Goal: Transaction & Acquisition: Purchase product/service

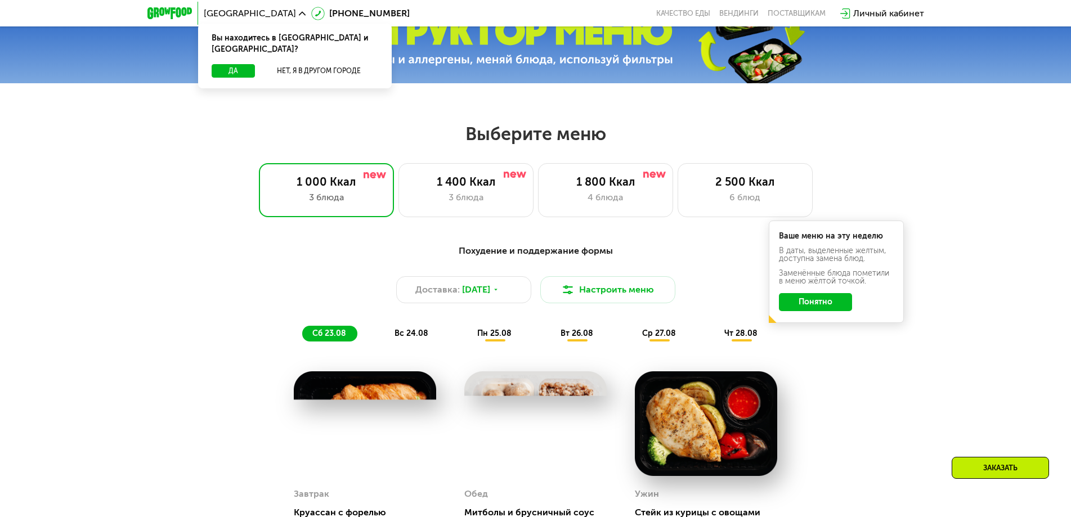
scroll to position [506, 0]
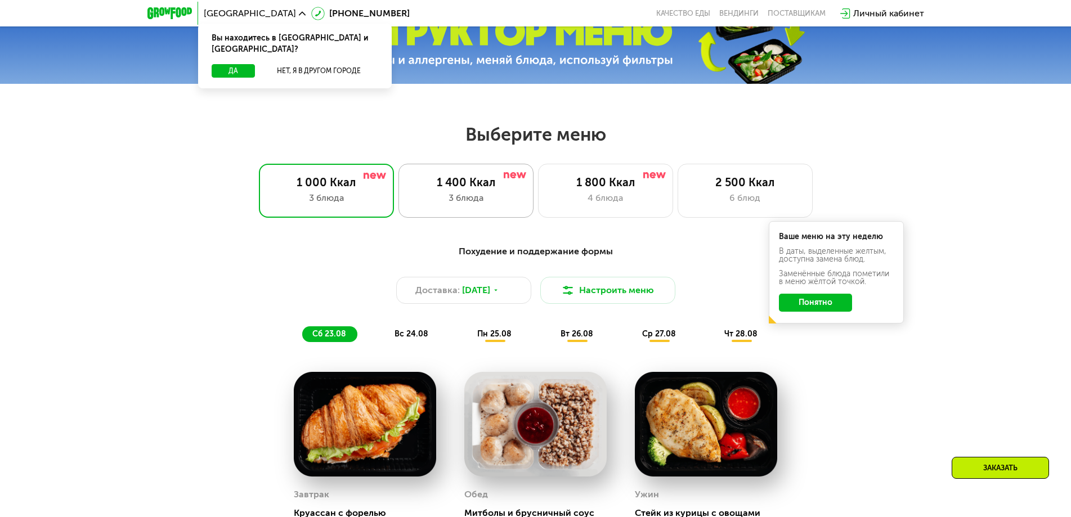
click at [484, 195] on div "3 блюда" at bounding box center [465, 198] width 111 height 14
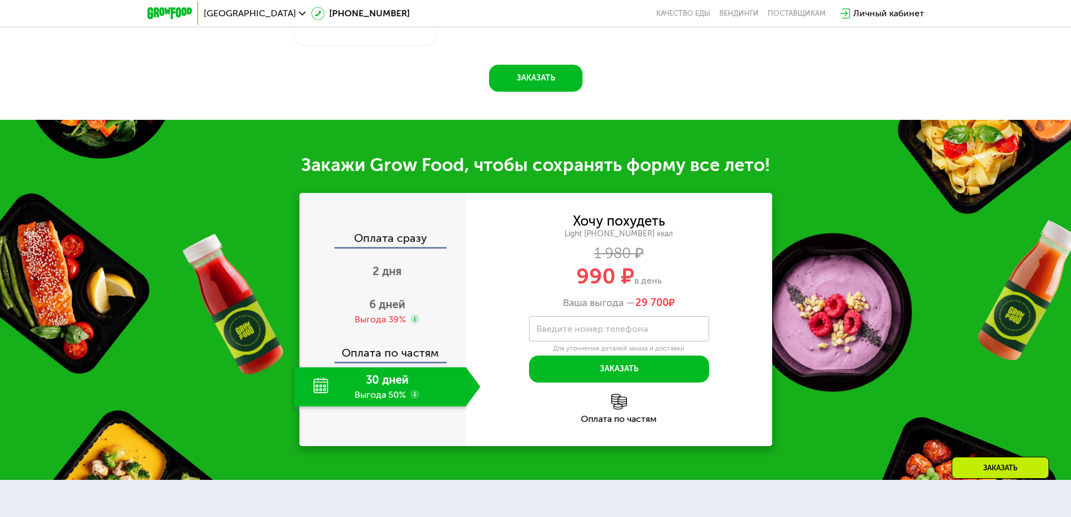
scroll to position [1182, 0]
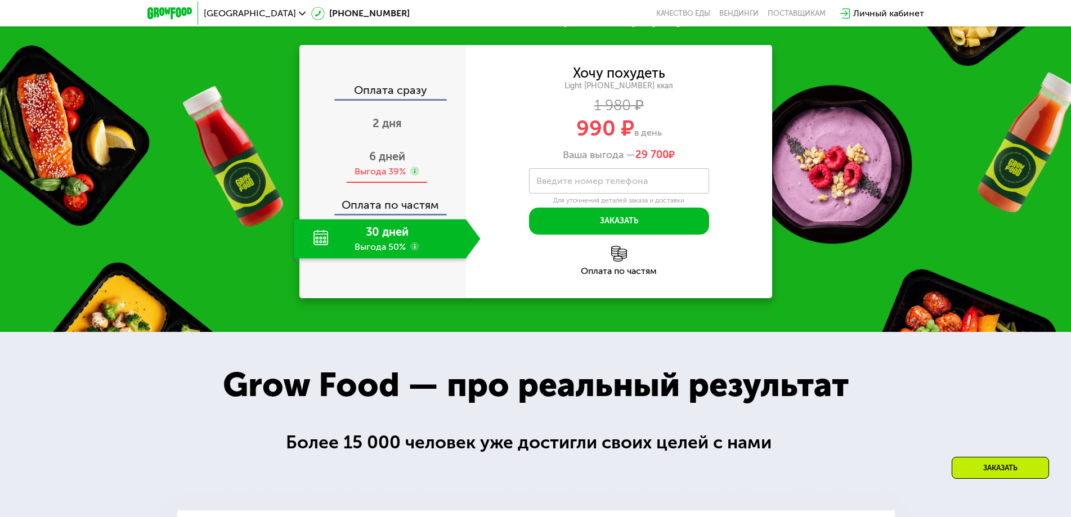
click at [397, 163] on span "6 дней" at bounding box center [387, 157] width 36 height 14
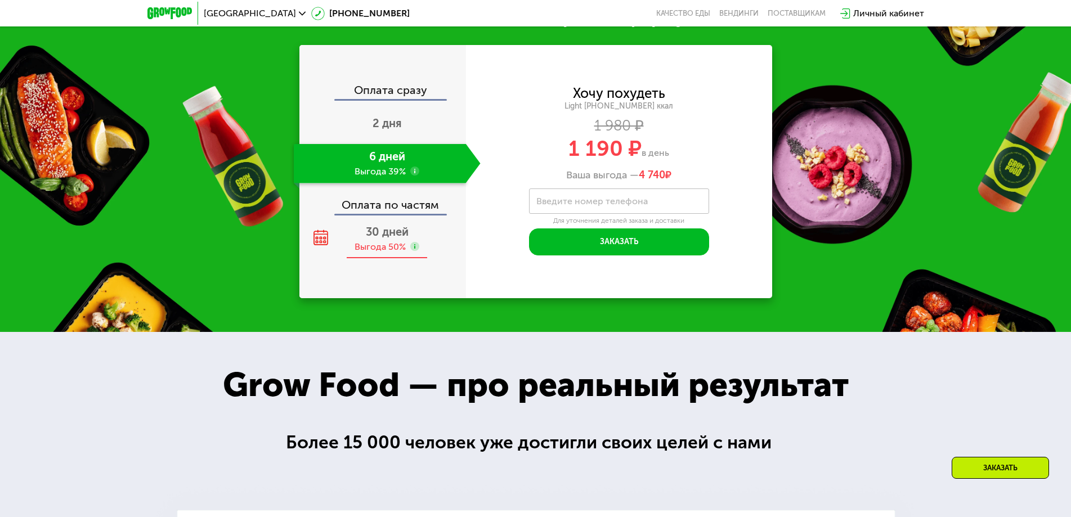
click at [389, 239] on span "30 дней" at bounding box center [387, 232] width 43 height 14
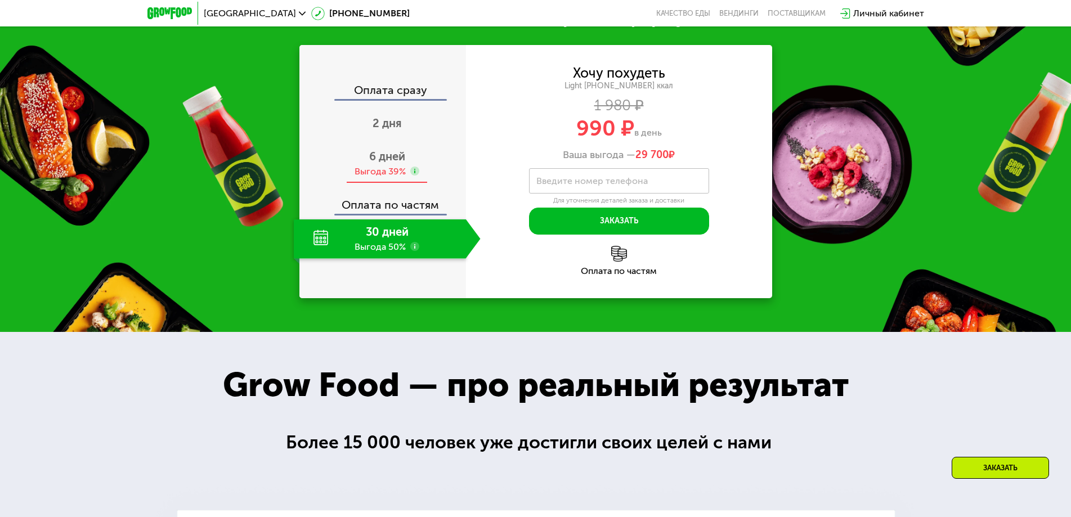
click at [393, 183] on div "6 дней Выгода 39%" at bounding box center [387, 163] width 187 height 39
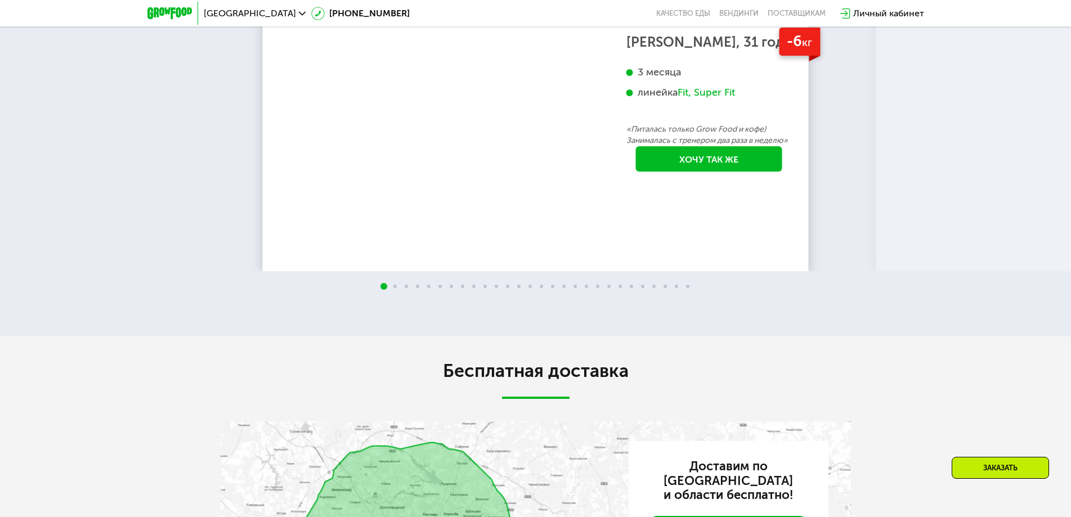
scroll to position [2138, 0]
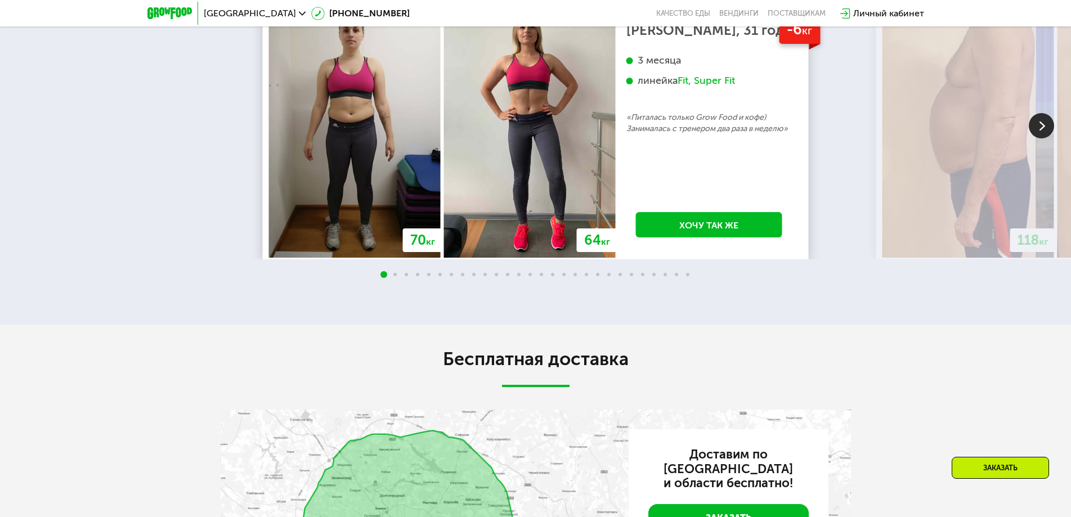
click at [1050, 138] on img at bounding box center [1041, 125] width 25 height 25
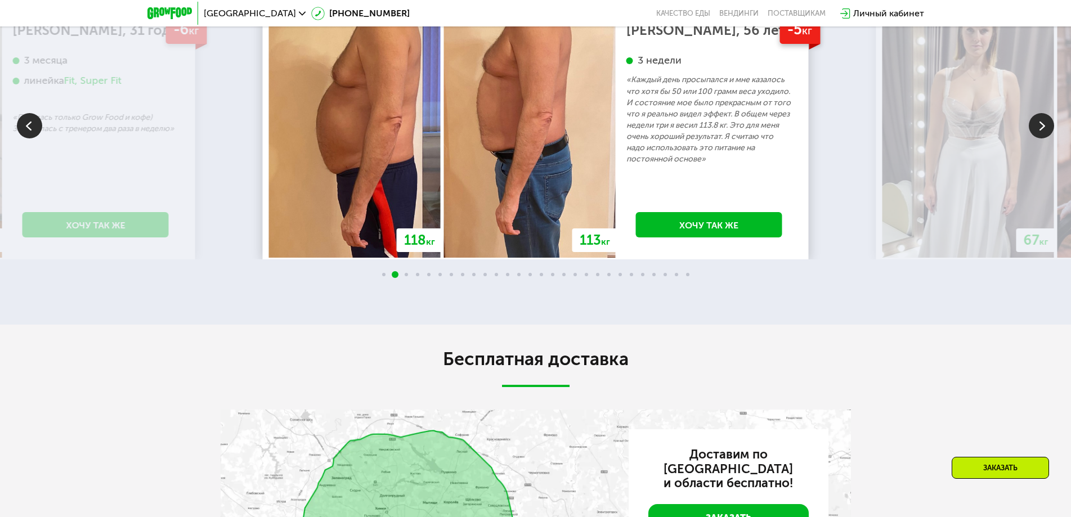
click at [1043, 138] on img at bounding box center [1041, 125] width 25 height 25
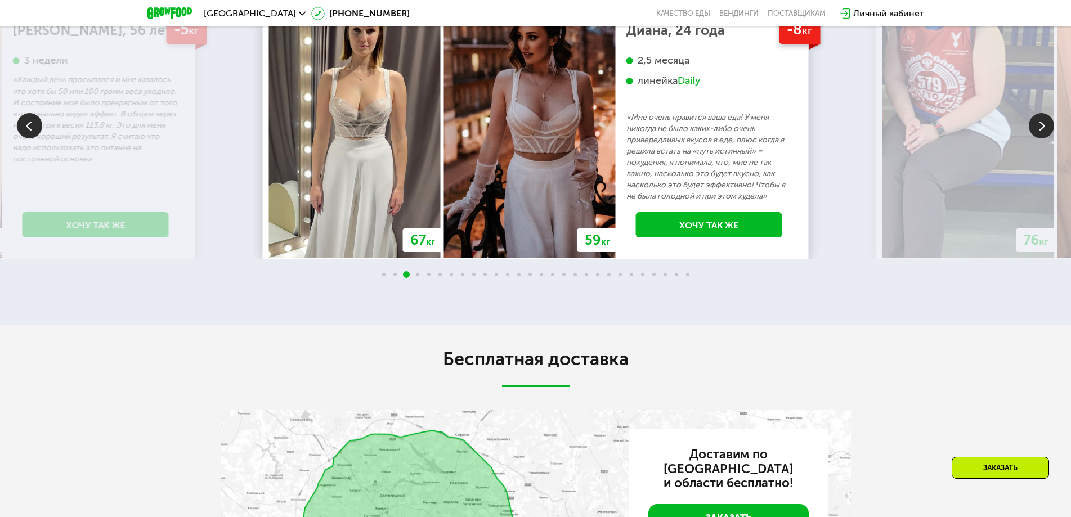
click at [1041, 138] on img at bounding box center [1041, 125] width 25 height 25
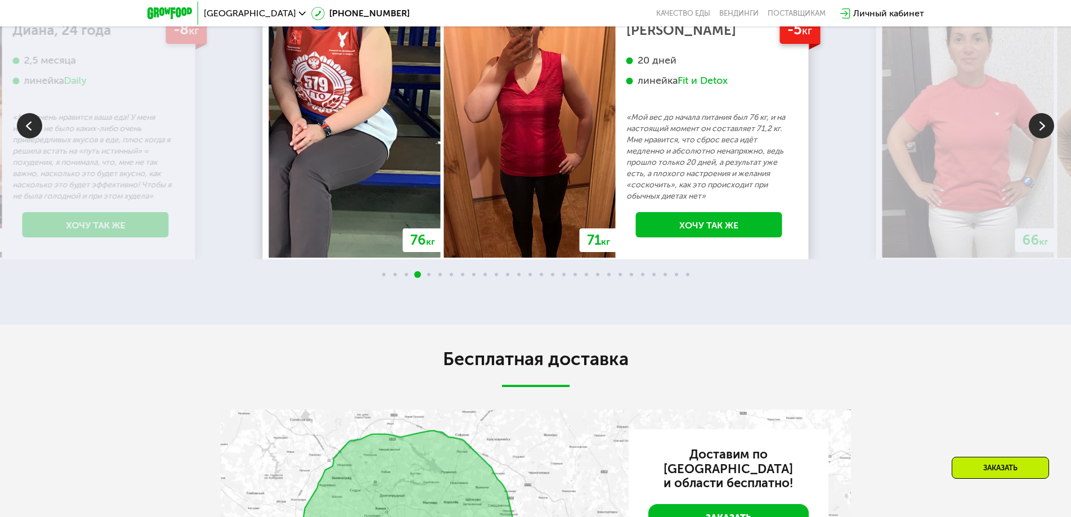
click at [1039, 138] on img at bounding box center [1041, 125] width 25 height 25
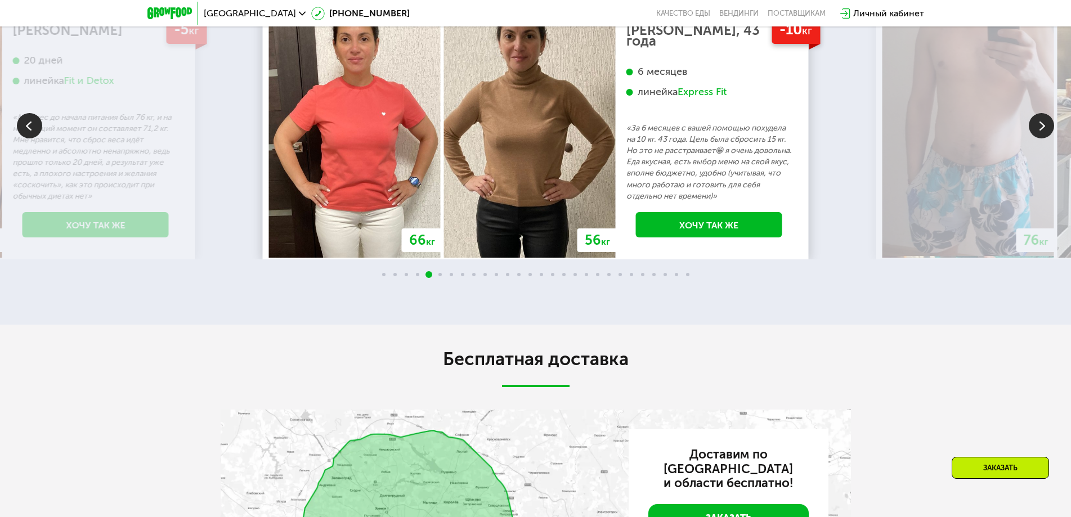
click at [1038, 138] on img at bounding box center [1041, 125] width 25 height 25
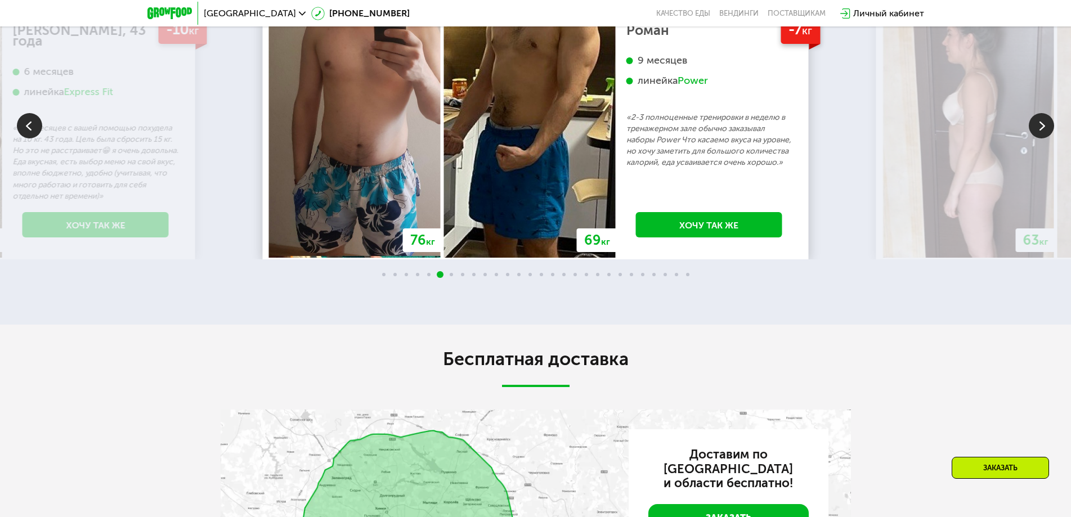
click at [1037, 138] on img at bounding box center [1041, 125] width 25 height 25
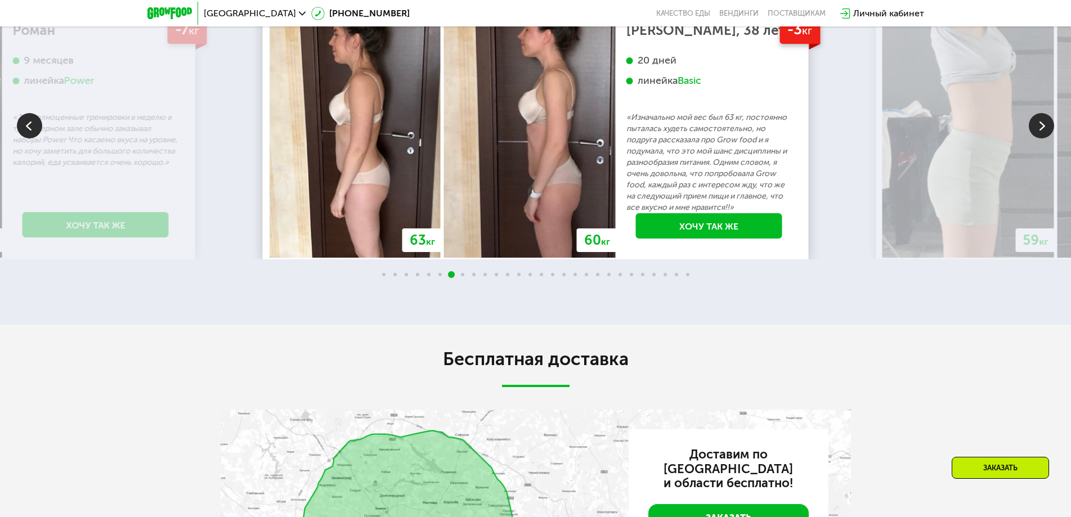
click at [1037, 138] on img at bounding box center [1041, 125] width 25 height 25
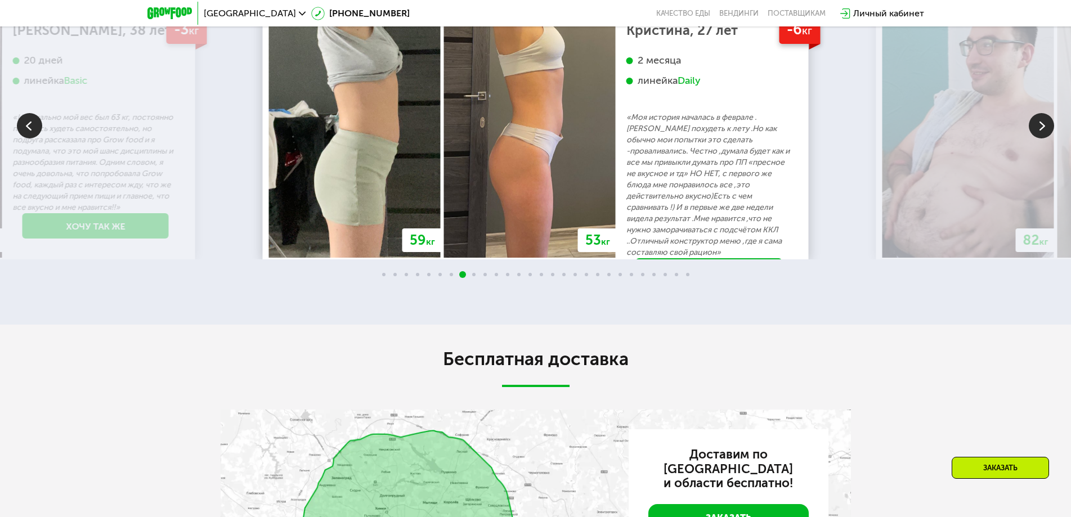
click at [1037, 138] on img at bounding box center [1041, 125] width 25 height 25
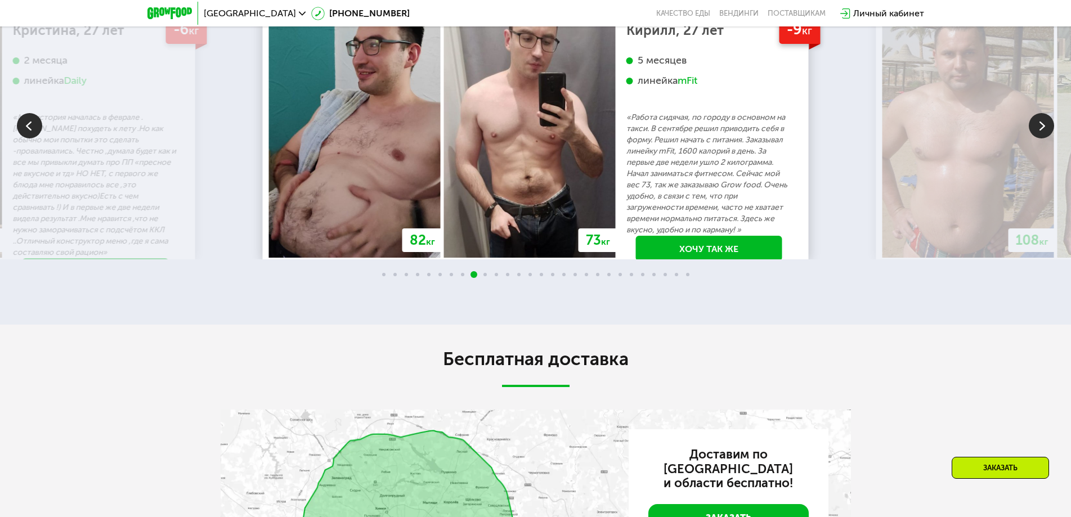
click at [1037, 138] on img at bounding box center [1041, 125] width 25 height 25
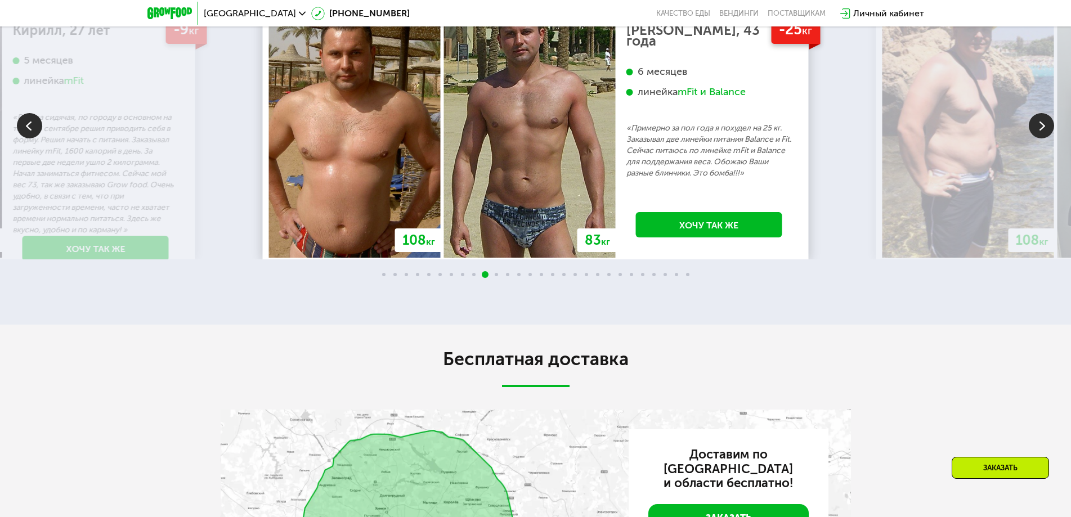
click at [1037, 138] on img at bounding box center [1041, 125] width 25 height 25
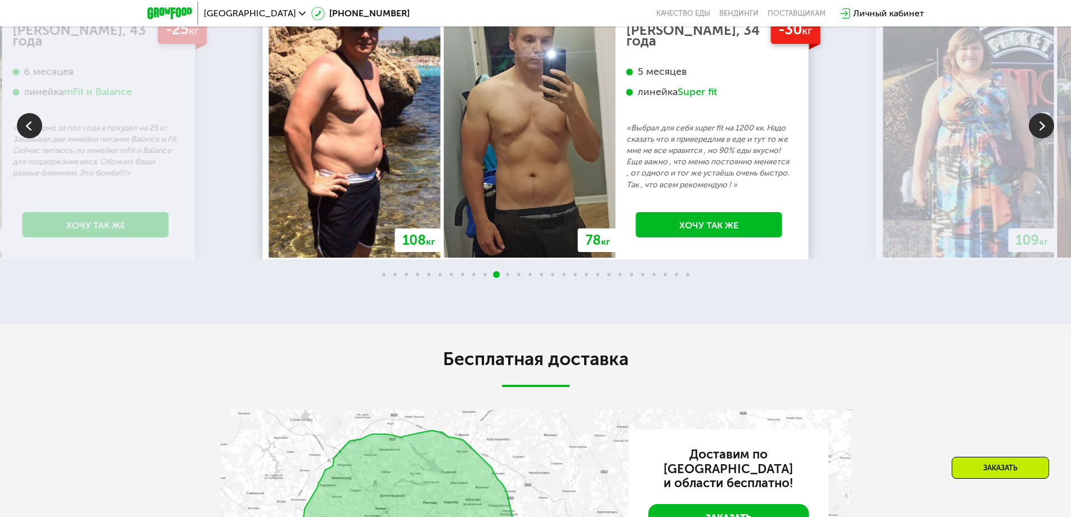
click at [1037, 138] on img at bounding box center [1041, 125] width 25 height 25
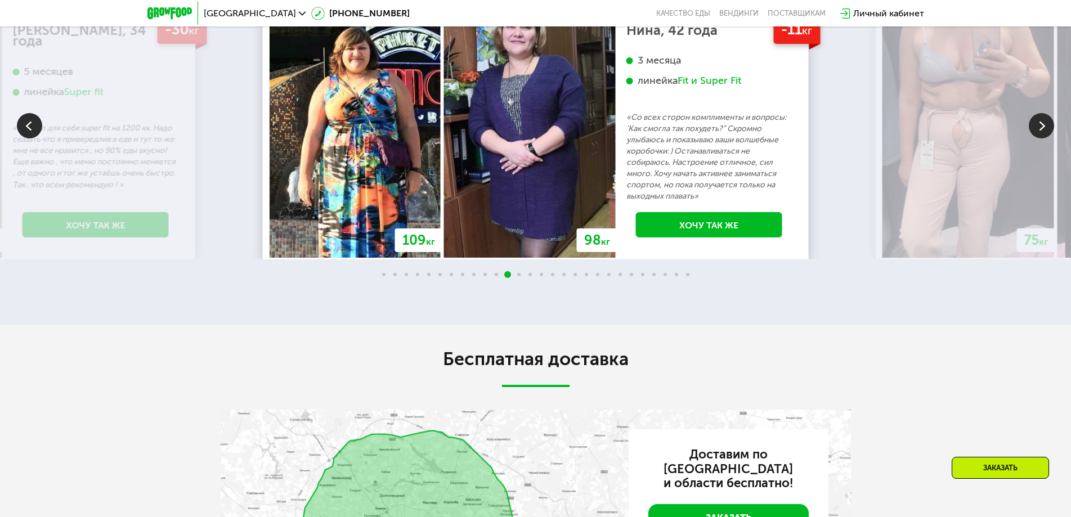
click at [1037, 138] on img at bounding box center [1041, 125] width 25 height 25
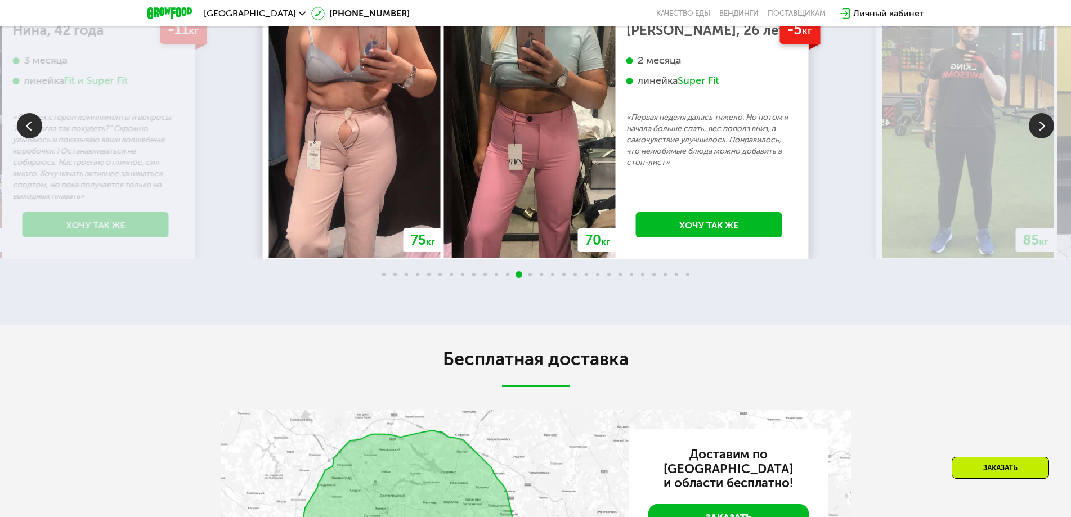
click at [1037, 138] on img at bounding box center [1041, 125] width 25 height 25
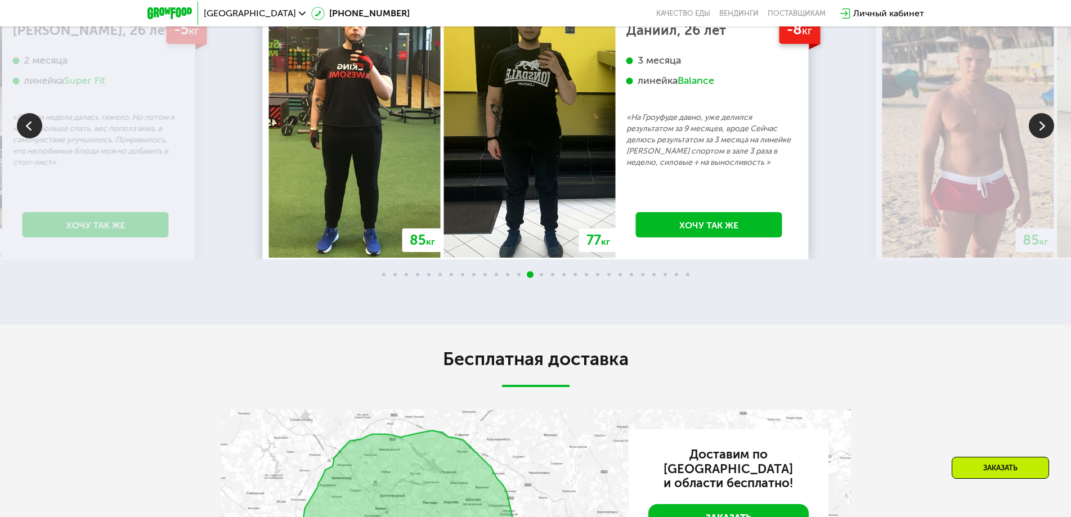
click at [1037, 138] on img at bounding box center [1041, 125] width 25 height 25
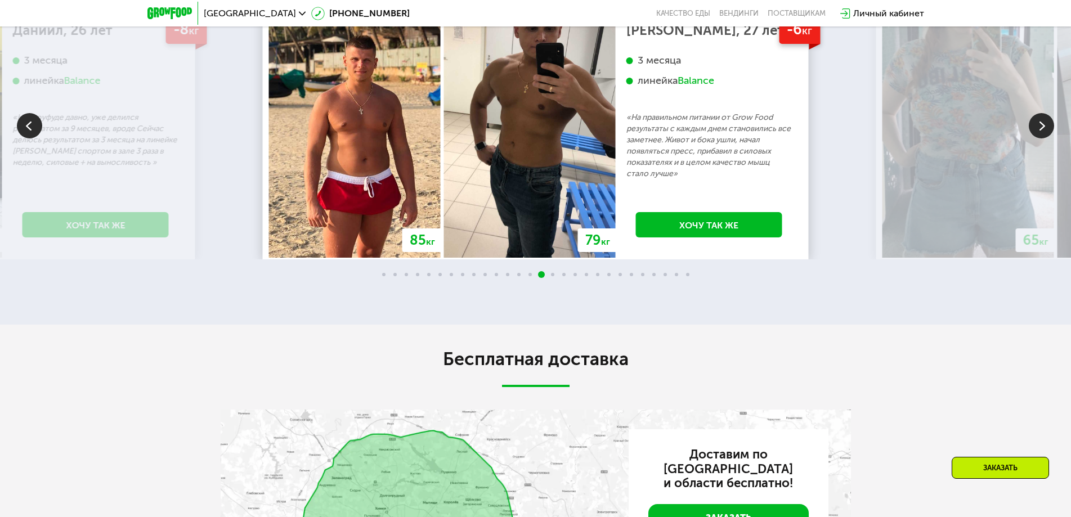
click at [1037, 138] on img at bounding box center [1041, 125] width 25 height 25
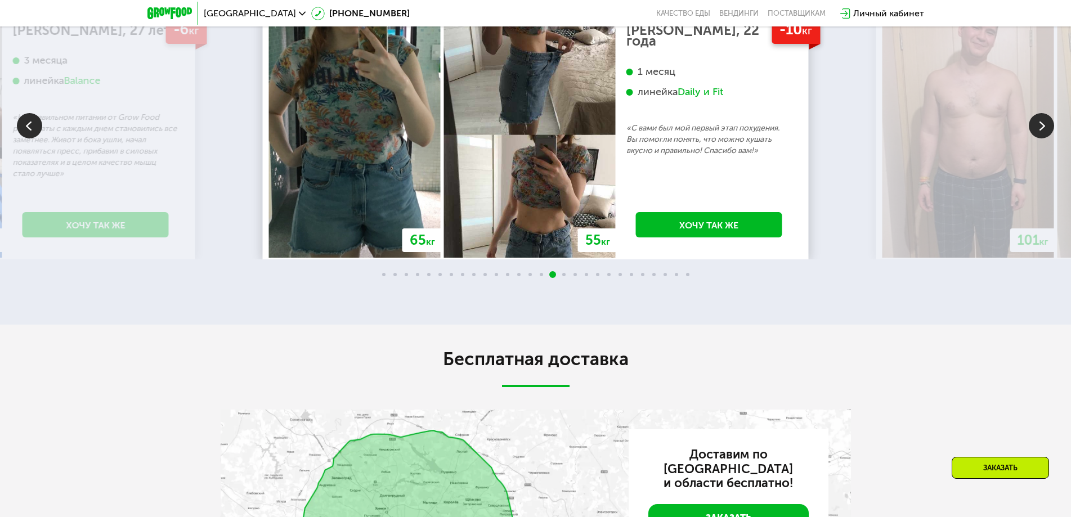
click at [1037, 138] on img at bounding box center [1041, 125] width 25 height 25
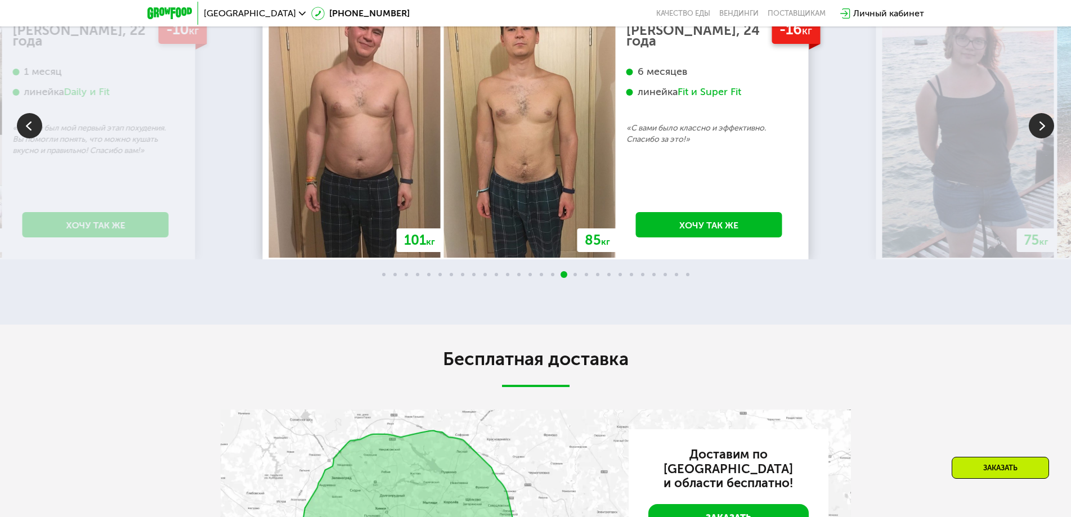
click at [1037, 138] on img at bounding box center [1041, 125] width 25 height 25
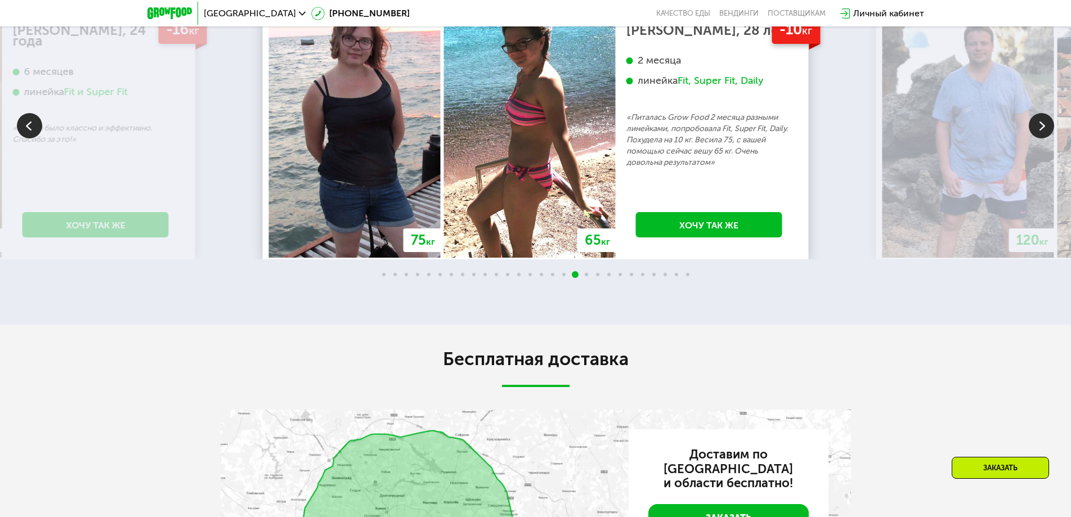
click at [1037, 138] on img at bounding box center [1041, 125] width 25 height 25
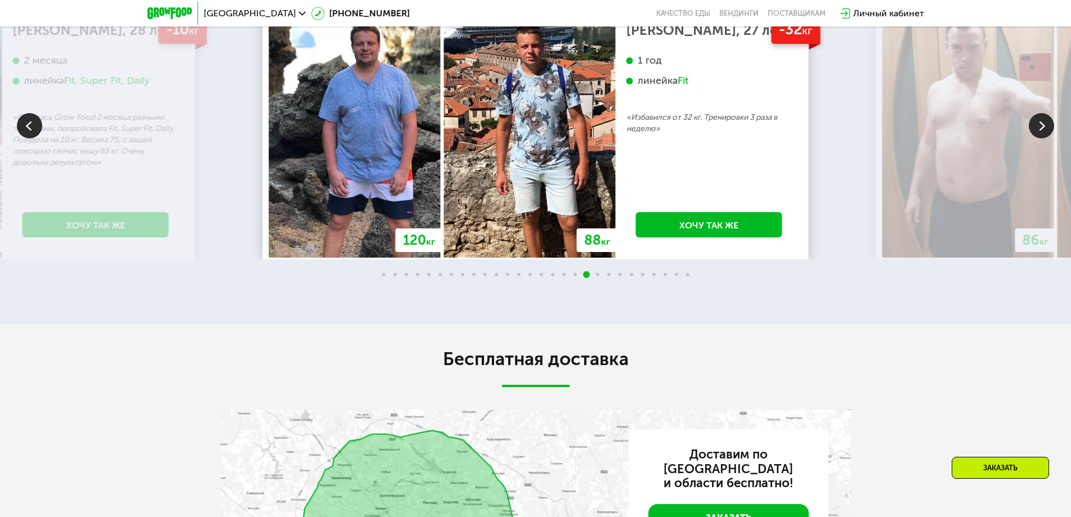
click at [1037, 138] on img at bounding box center [1041, 125] width 25 height 25
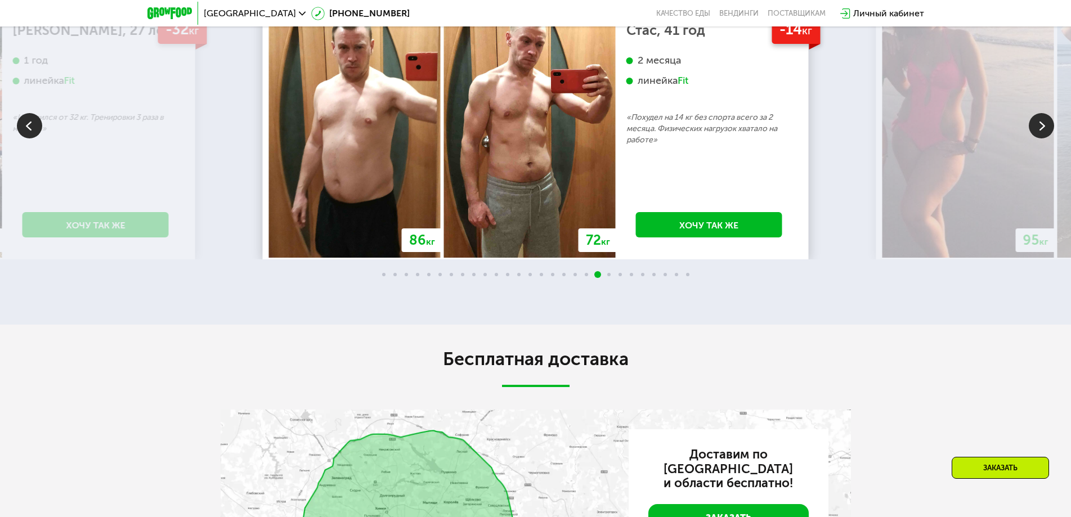
click at [1037, 138] on img at bounding box center [1041, 125] width 25 height 25
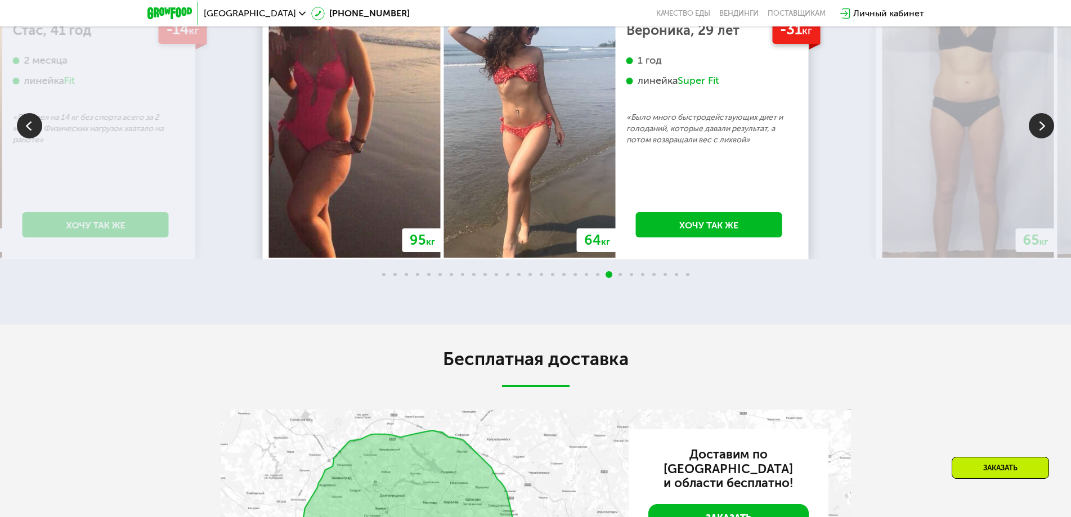
click at [1037, 138] on img at bounding box center [1041, 125] width 25 height 25
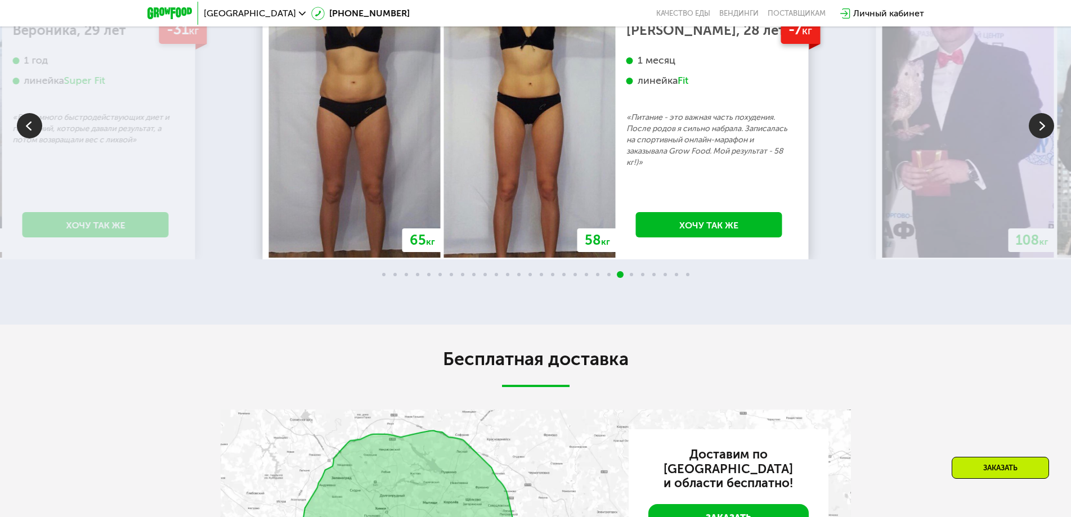
click at [1037, 138] on img at bounding box center [1041, 125] width 25 height 25
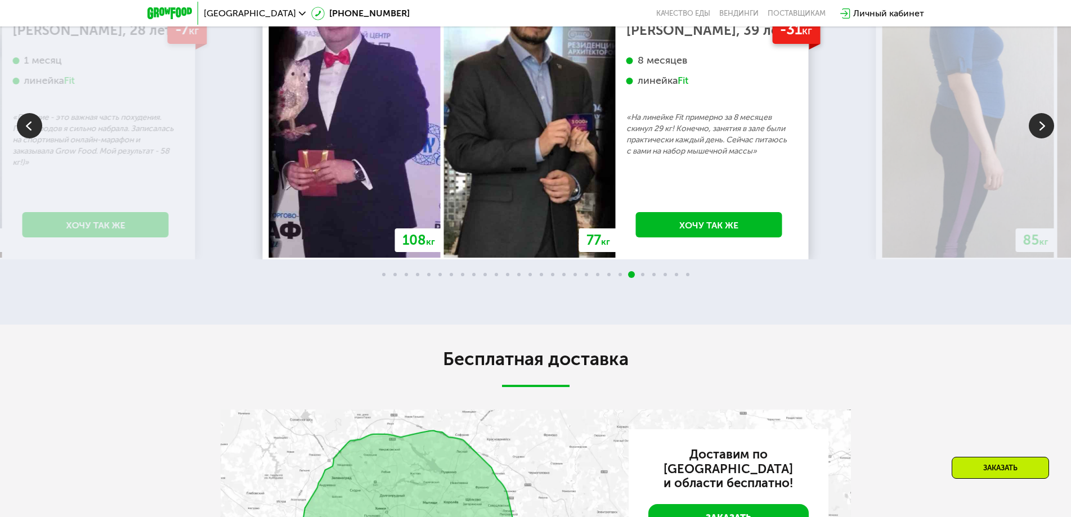
click at [1037, 138] on img at bounding box center [1041, 125] width 25 height 25
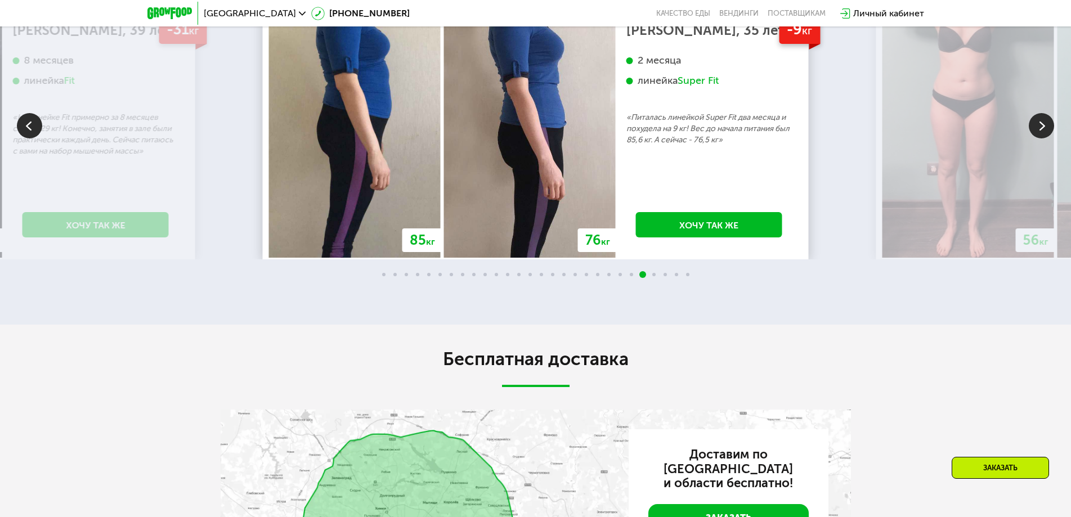
click at [1037, 138] on img at bounding box center [1041, 125] width 25 height 25
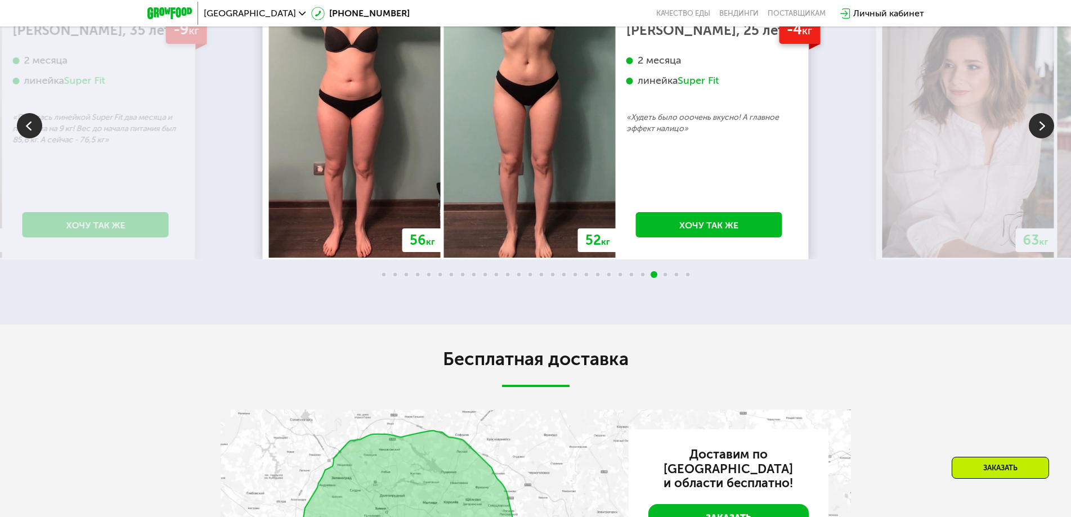
click at [1037, 138] on img at bounding box center [1041, 125] width 25 height 25
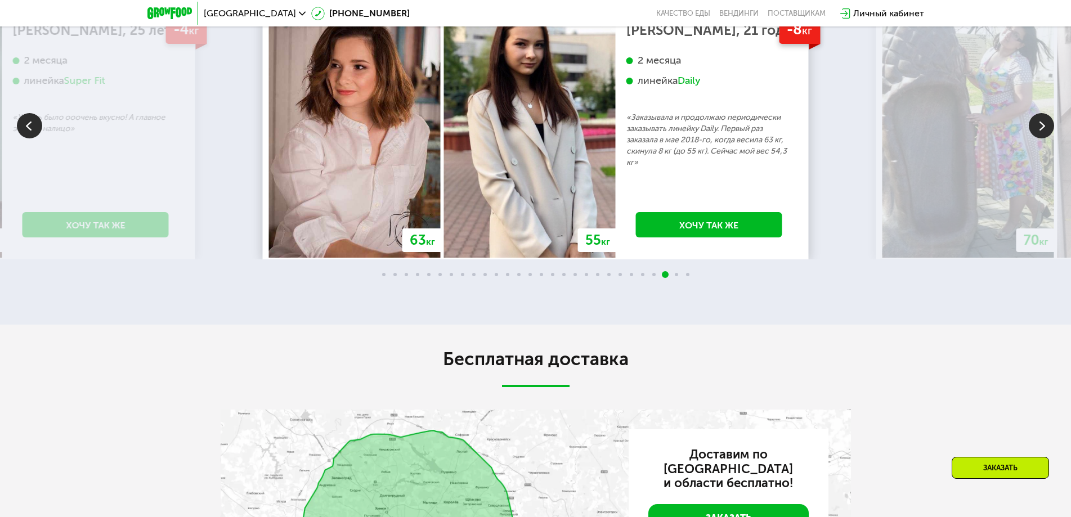
click at [1037, 138] on img at bounding box center [1041, 125] width 25 height 25
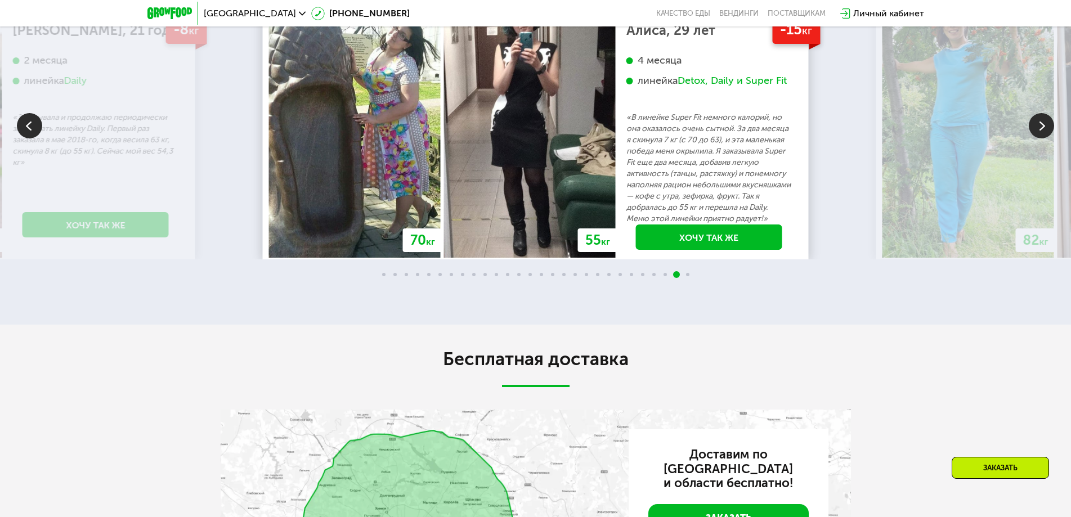
click at [1053, 138] on img at bounding box center [1041, 125] width 25 height 25
